Goal: Transaction & Acquisition: Purchase product/service

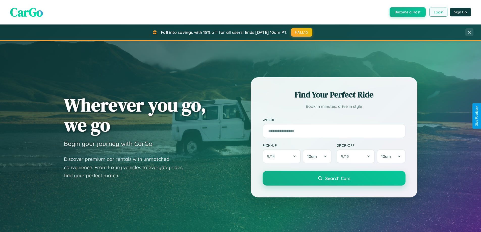
click at [438, 12] on button "Login" at bounding box center [439, 12] width 18 height 9
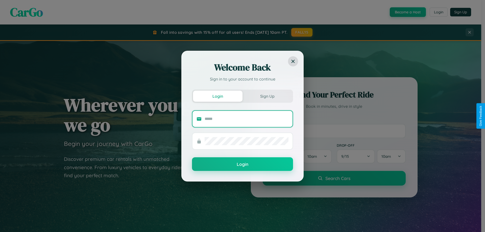
click at [247, 119] on input "text" at bounding box center [247, 119] width 84 height 8
type input "**********"
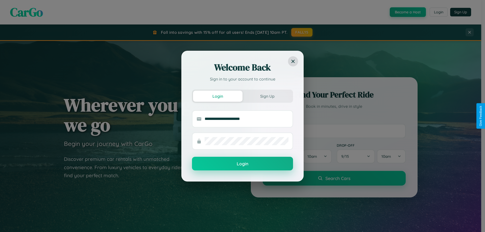
click at [243, 164] on button "Login" at bounding box center [242, 164] width 101 height 14
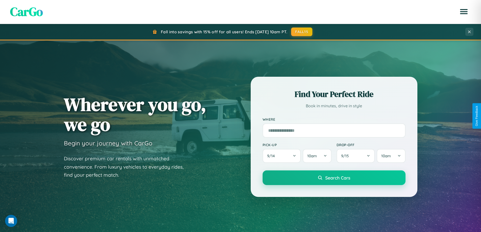
scroll to position [218, 0]
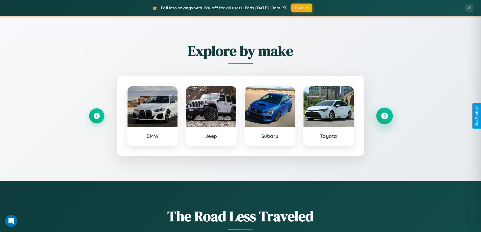
click at [385, 116] on icon at bounding box center [384, 116] width 7 height 7
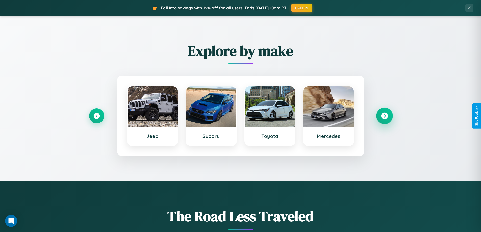
click at [385, 116] on icon at bounding box center [384, 116] width 7 height 7
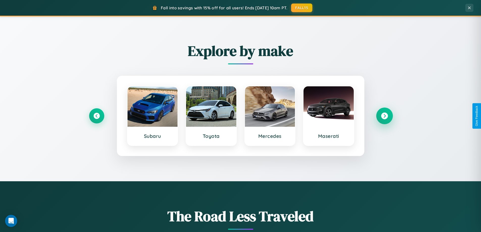
click at [385, 116] on icon at bounding box center [384, 116] width 7 height 7
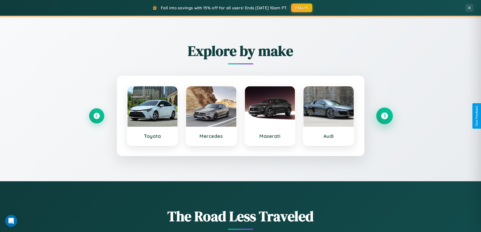
click at [385, 116] on icon at bounding box center [384, 116] width 7 height 7
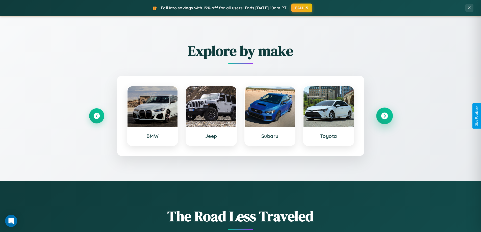
click at [385, 116] on icon at bounding box center [384, 116] width 7 height 7
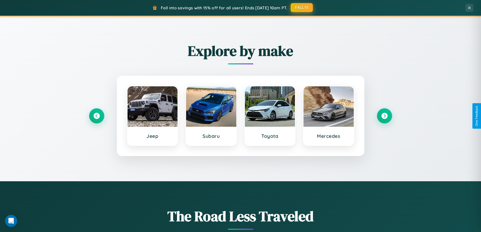
click at [302, 8] on button "FALL15" at bounding box center [302, 7] width 22 height 9
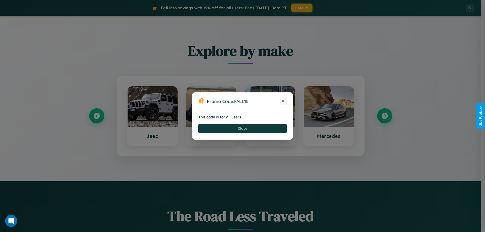
click at [283, 101] on icon at bounding box center [283, 101] width 5 height 5
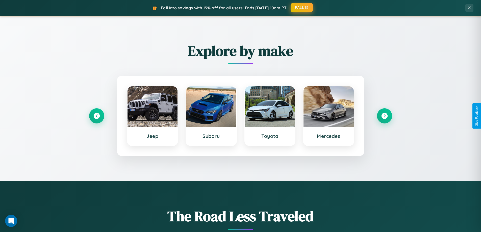
click at [302, 8] on button "FALL15" at bounding box center [302, 7] width 22 height 9
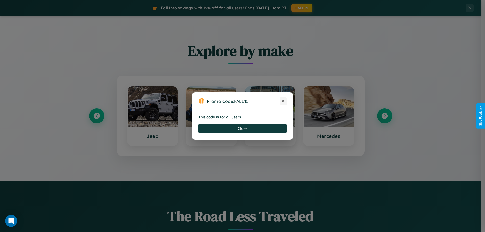
click at [283, 101] on icon at bounding box center [283, 101] width 5 height 5
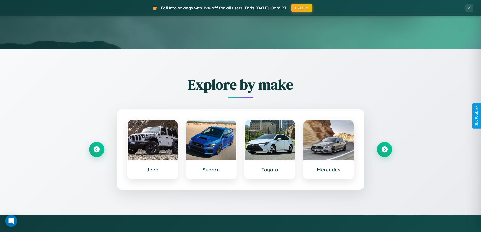
scroll to position [15, 0]
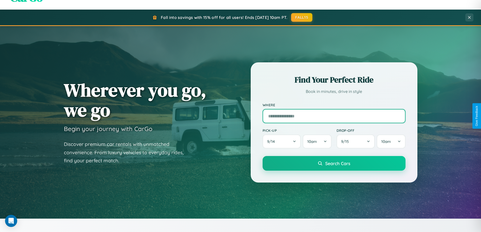
click at [334, 116] on input "text" at bounding box center [334, 116] width 143 height 14
type input "********"
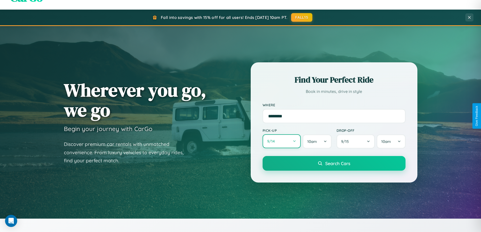
click at [282, 142] on button "9 / 14" at bounding box center [282, 141] width 38 height 14
select select "*"
select select "****"
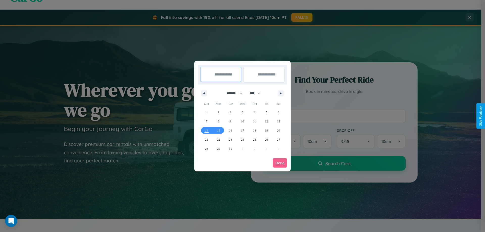
click at [232, 93] on select "******* ******** ***** ***** *** **** **** ****** ********* ******* ******** **…" at bounding box center [233, 93] width 21 height 8
select select "*"
click at [257, 93] on select "**** **** **** **** **** **** **** **** **** **** **** **** **** **** **** ****…" at bounding box center [254, 93] width 15 height 8
select select "****"
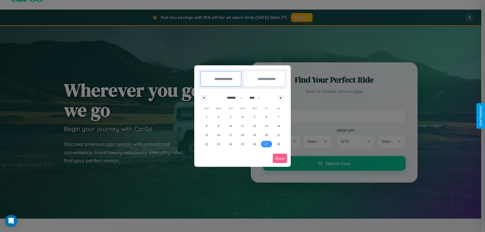
click at [266, 144] on span "27" at bounding box center [266, 144] width 3 height 9
type input "**********"
click at [281, 98] on icon "button" at bounding box center [281, 98] width 3 height 2
select select "*"
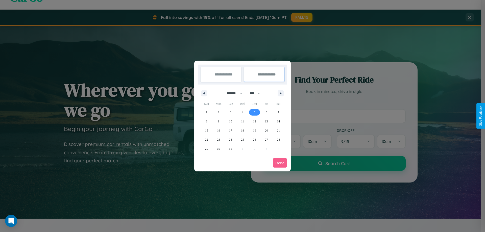
click at [254, 112] on span "5" at bounding box center [255, 112] width 2 height 9
type input "**********"
select select "*"
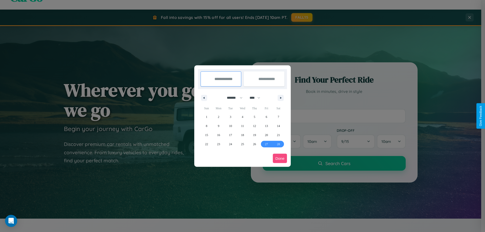
click at [280, 158] on button "Done" at bounding box center [280, 158] width 14 height 9
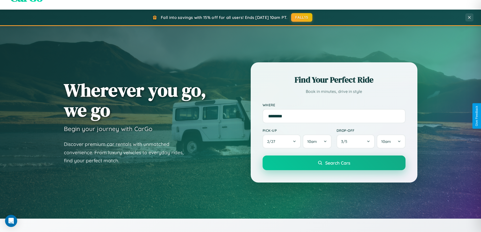
click at [334, 163] on span "Search Cars" at bounding box center [337, 163] width 25 height 6
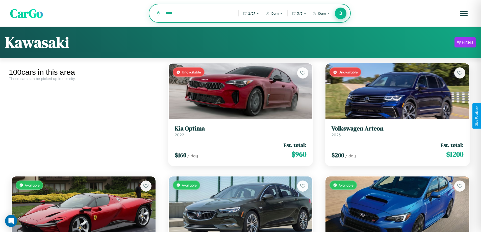
type input "*****"
click at [341, 14] on icon at bounding box center [341, 13] width 5 height 5
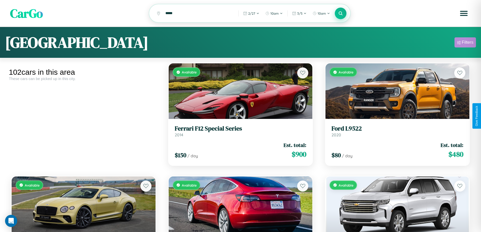
click at [465, 43] on div "Filters" at bounding box center [468, 42] width 12 height 5
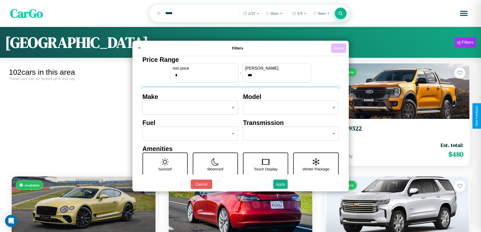
click at [340, 48] on button "Reset" at bounding box center [339, 47] width 15 height 9
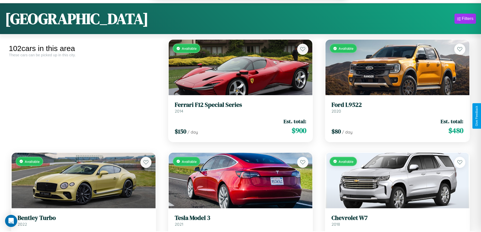
scroll to position [316, 0]
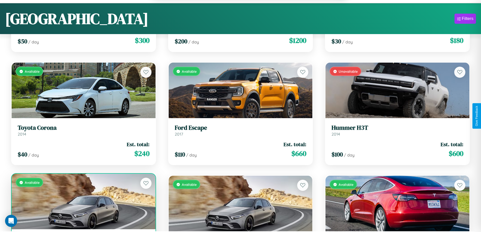
click at [83, 204] on div "Available" at bounding box center [84, 202] width 144 height 56
click at [83, 202] on div "Available" at bounding box center [84, 202] width 144 height 56
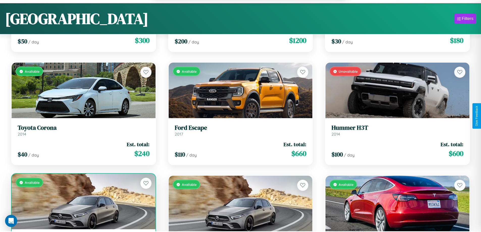
click at [83, 202] on div "Available" at bounding box center [84, 202] width 144 height 56
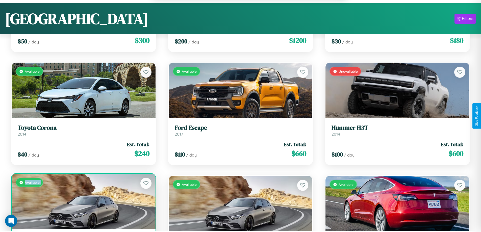
click at [83, 202] on div "Available" at bounding box center [84, 202] width 144 height 56
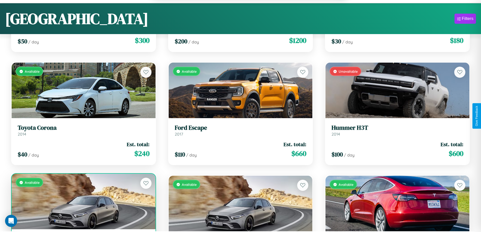
click at [83, 202] on div "Available" at bounding box center [84, 202] width 144 height 56
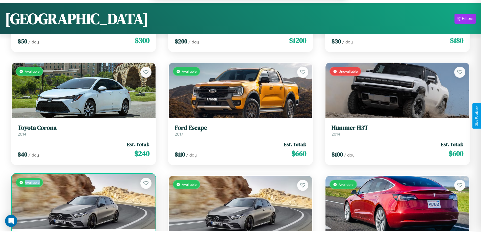
click at [83, 202] on div "Available" at bounding box center [84, 202] width 144 height 56
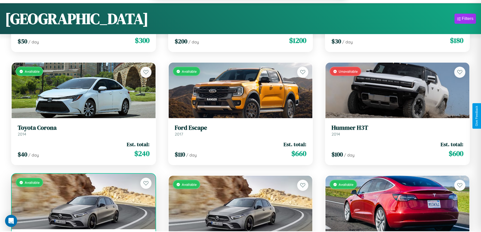
scroll to position [333, 0]
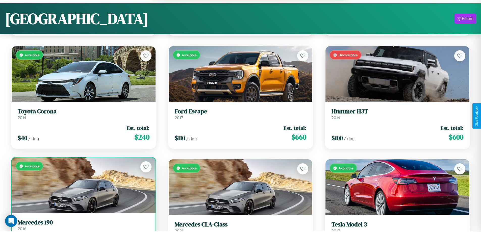
click at [83, 226] on h3 "Mercedes 190" at bounding box center [84, 222] width 132 height 7
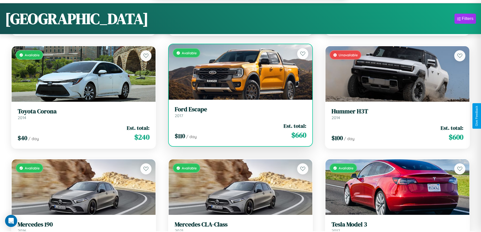
scroll to position [31, 0]
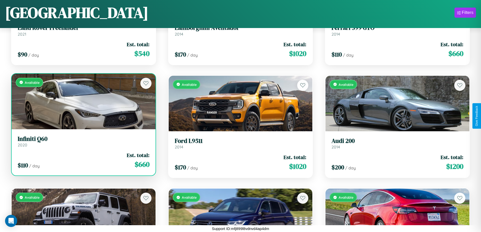
click at [83, 143] on h3 "Infiniti Q60" at bounding box center [84, 138] width 132 height 7
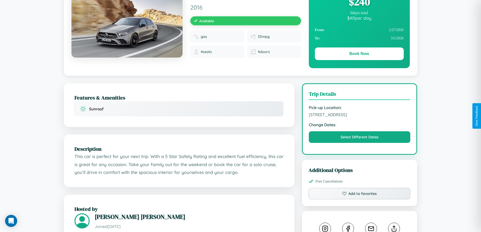
scroll to position [166, 0]
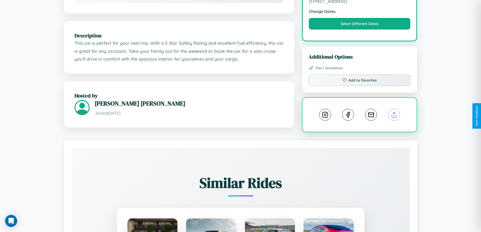
click at [394, 115] on line at bounding box center [394, 114] width 0 height 4
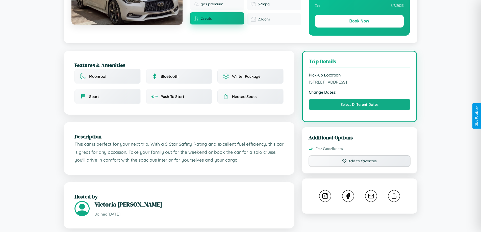
scroll to position [166, 0]
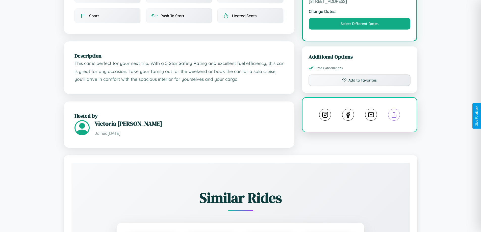
click at [394, 116] on line at bounding box center [394, 114] width 0 height 4
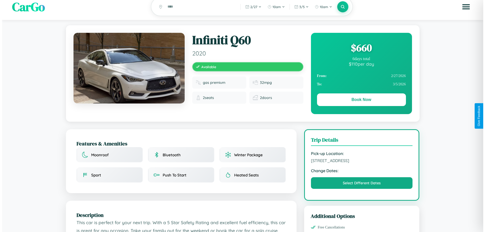
scroll to position [0, 0]
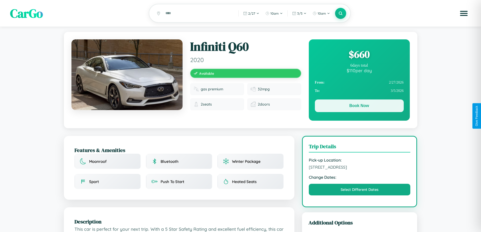
click at [359, 107] on button "Book Now" at bounding box center [359, 106] width 89 height 13
